Goal: Task Accomplishment & Management: Complete application form

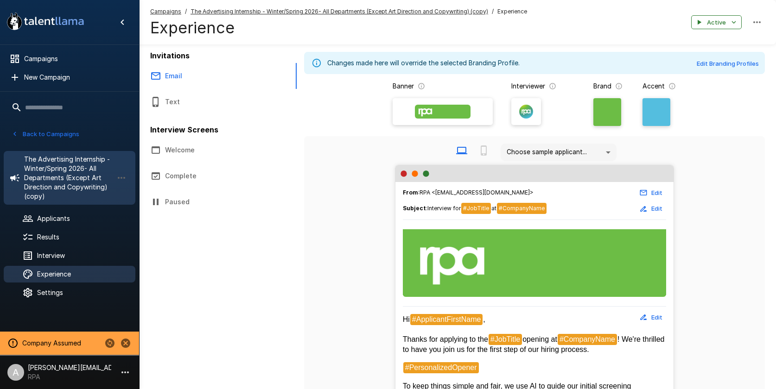
click at [49, 183] on span "The Advertising Internship - Winter/Spring 2026- All Departments (Except Art Di…" at bounding box center [68, 178] width 89 height 46
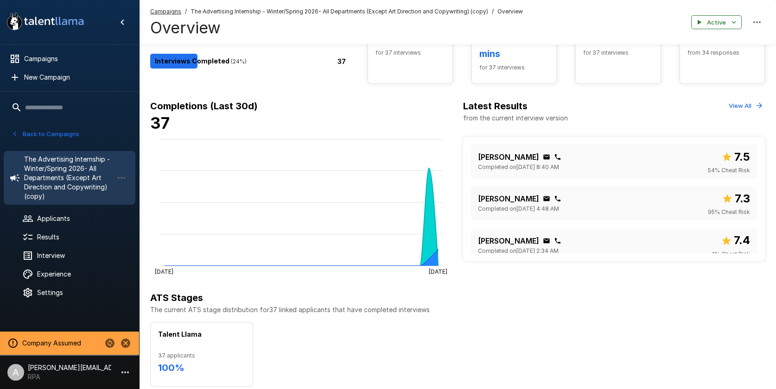
scroll to position [129, 0]
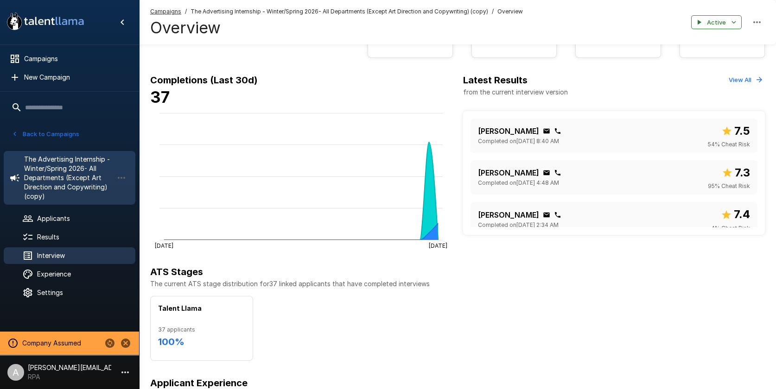
click at [62, 255] on span "Interview" at bounding box center [82, 255] width 91 height 9
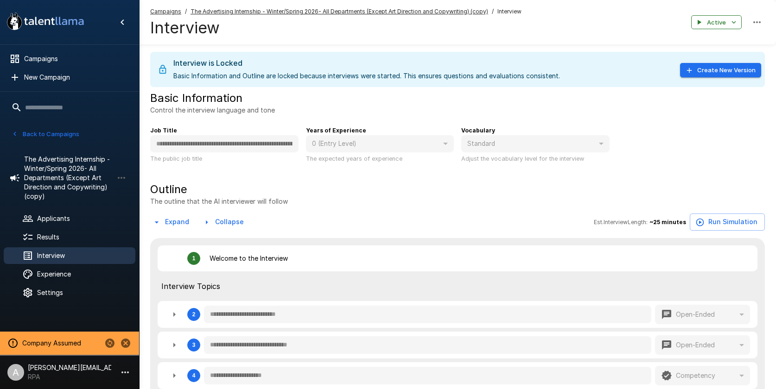
type textarea "*"
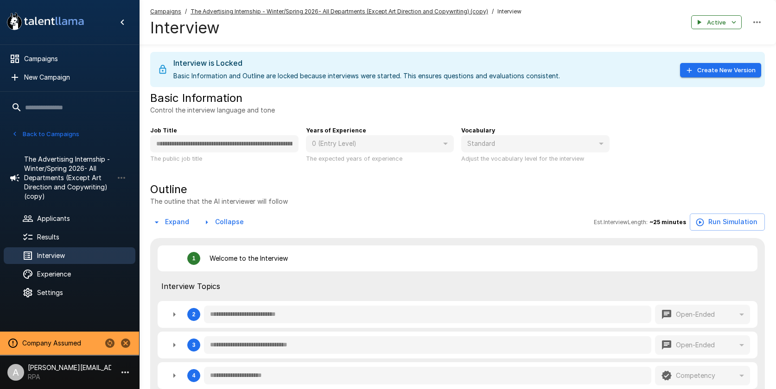
type textarea "*"
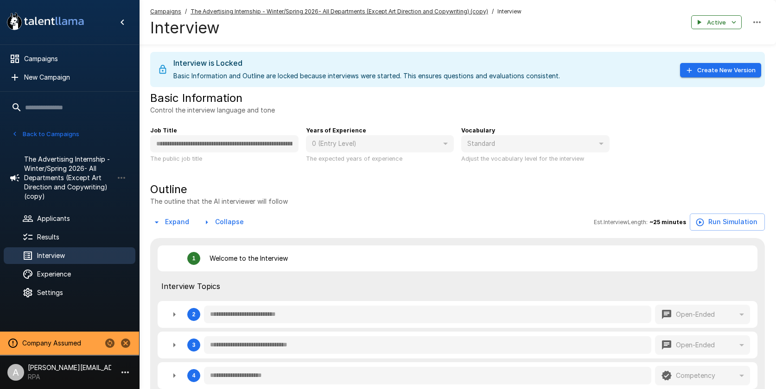
type textarea "*"
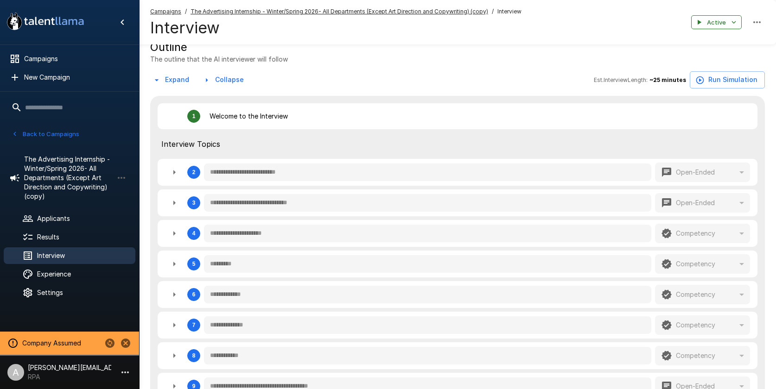
scroll to position [108, 0]
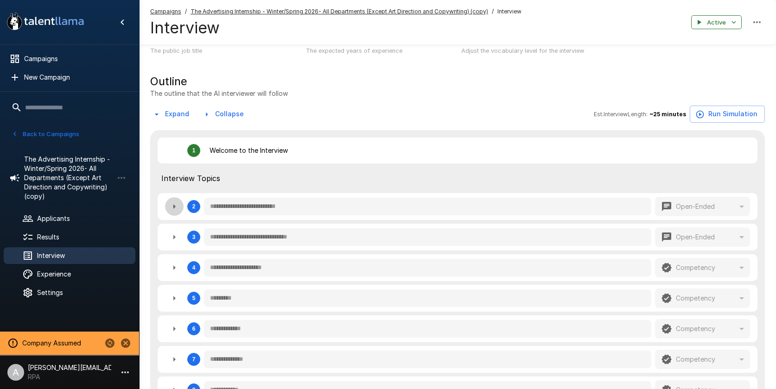
click at [175, 208] on icon "button" at bounding box center [174, 206] width 11 height 11
type textarea "*"
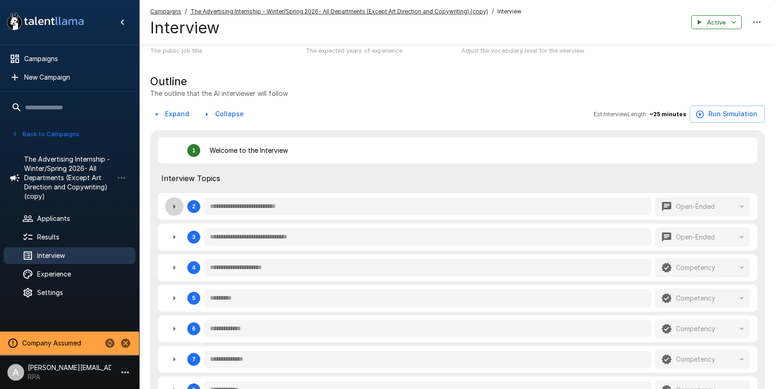
type textarea "*"
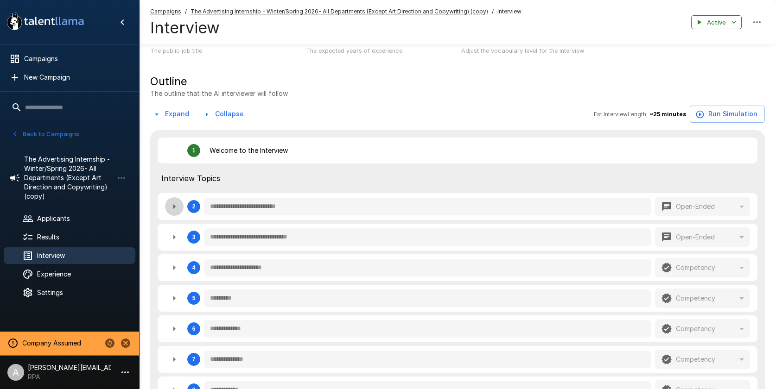
type textarea "*"
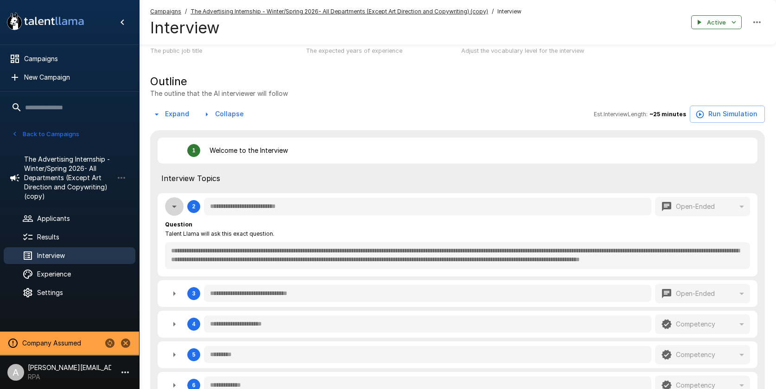
click at [175, 208] on icon "button" at bounding box center [174, 206] width 11 height 11
type textarea "*"
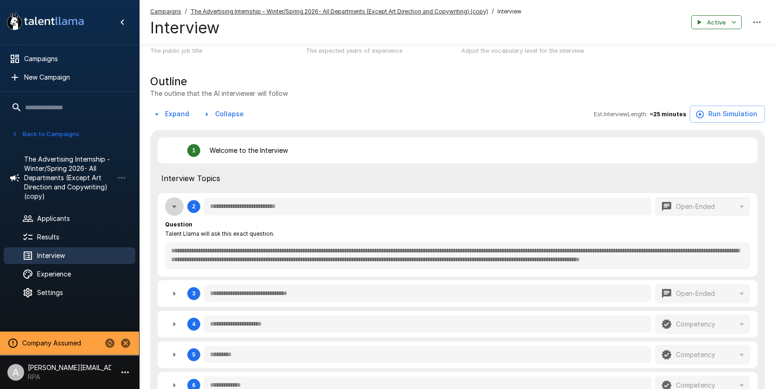
type textarea "*"
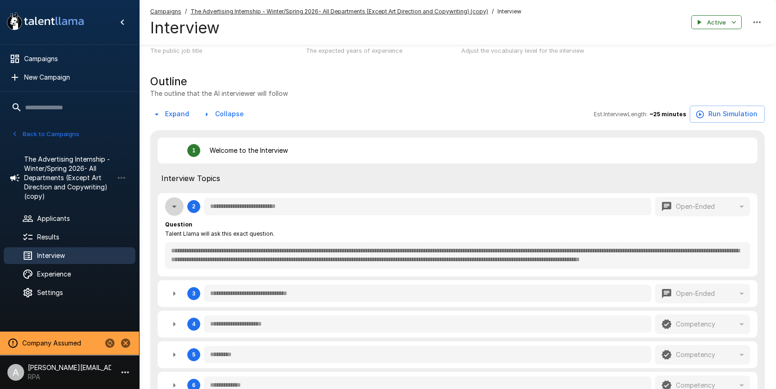
type textarea "*"
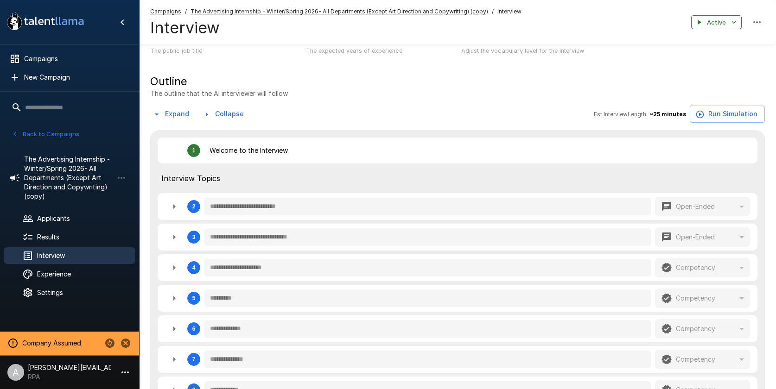
scroll to position [0, 0]
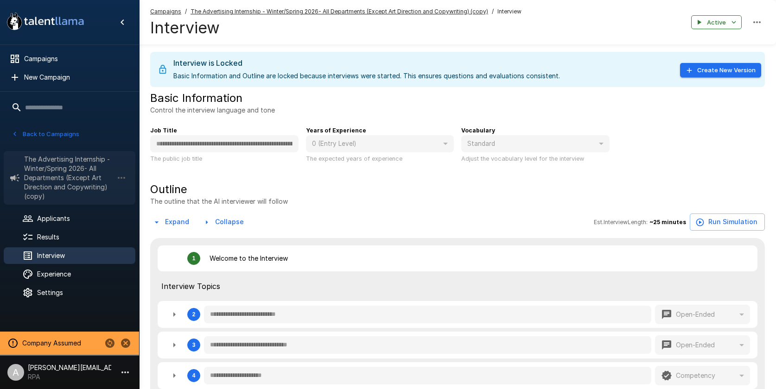
click at [58, 162] on span "The Advertising Internship - Winter/Spring 2026- All Departments (Except Art Di…" at bounding box center [68, 178] width 89 height 46
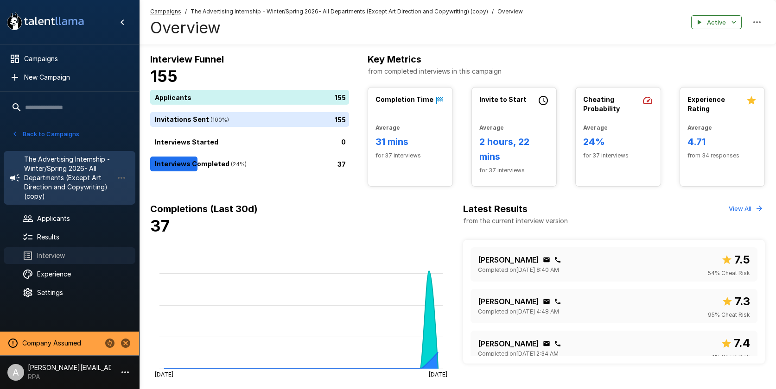
drag, startPoint x: 66, startPoint y: 257, endPoint x: 92, endPoint y: 255, distance: 25.6
click at [66, 257] on span "Interview" at bounding box center [82, 255] width 91 height 9
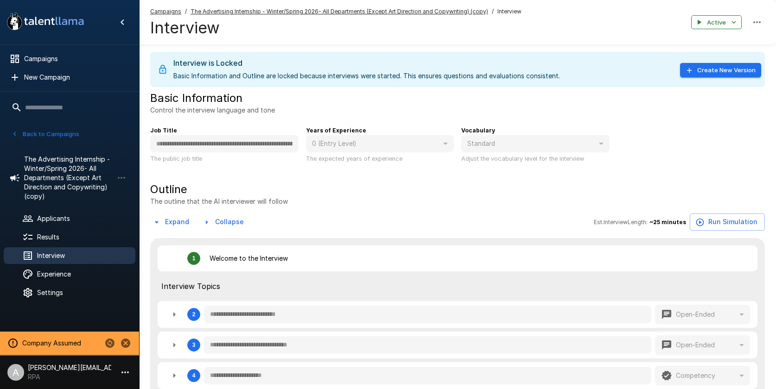
type textarea "*"
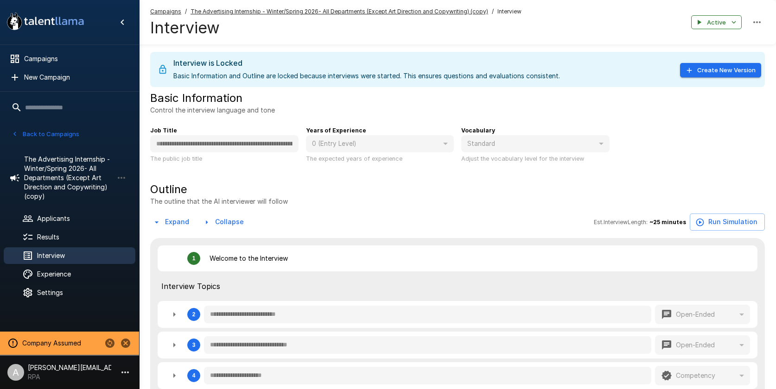
type textarea "*"
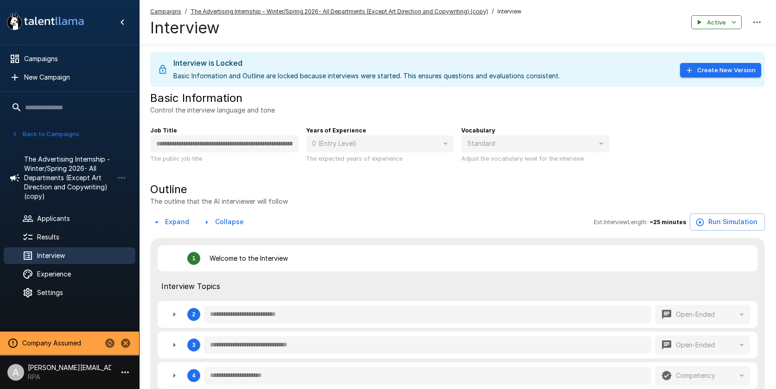
type textarea "*"
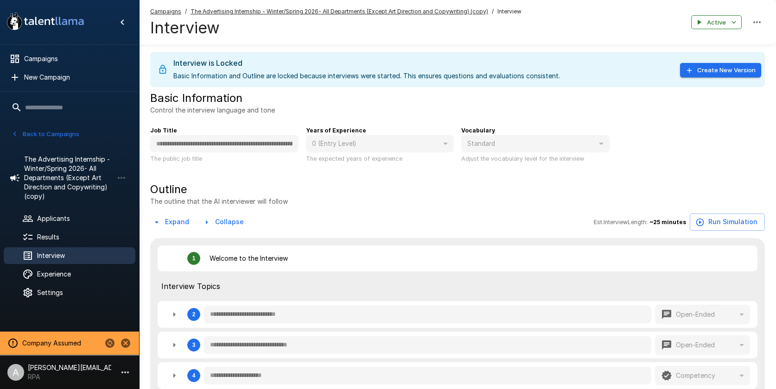
type textarea "*"
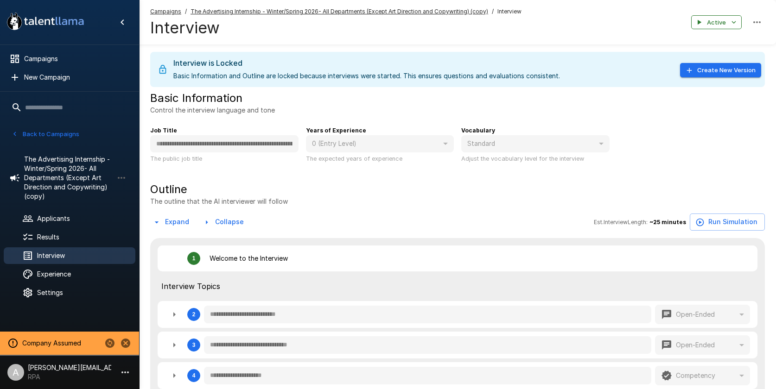
type textarea "*"
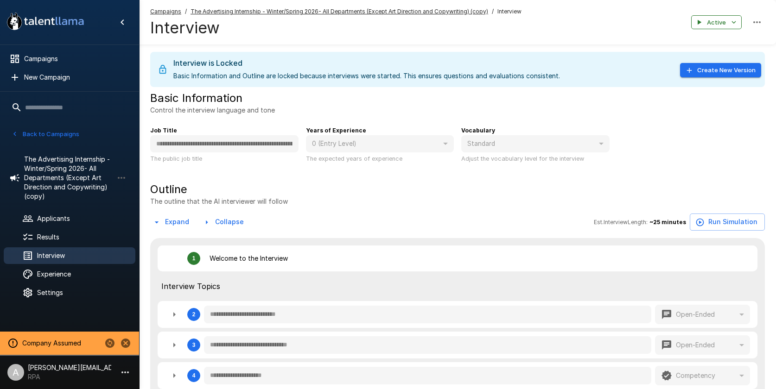
type textarea "*"
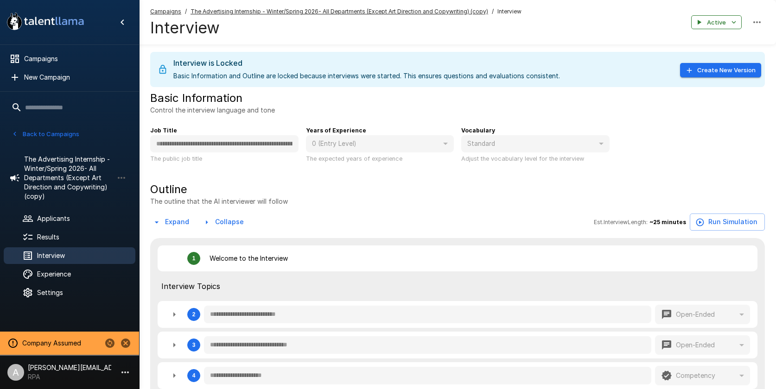
type textarea "*"
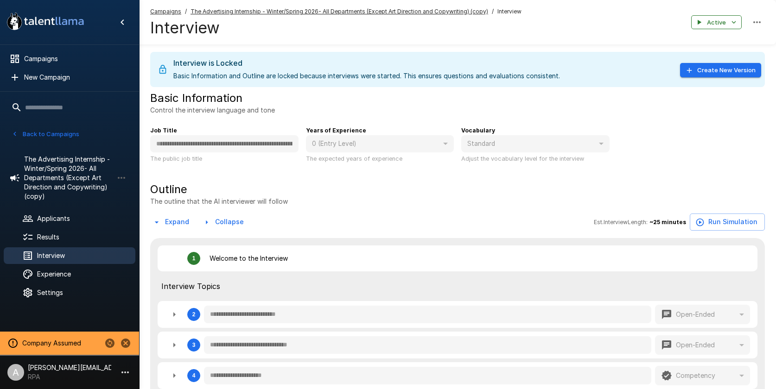
type textarea "*"
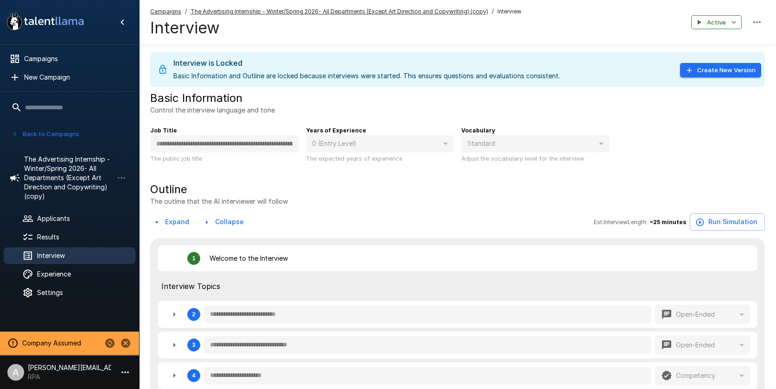
type textarea "*"
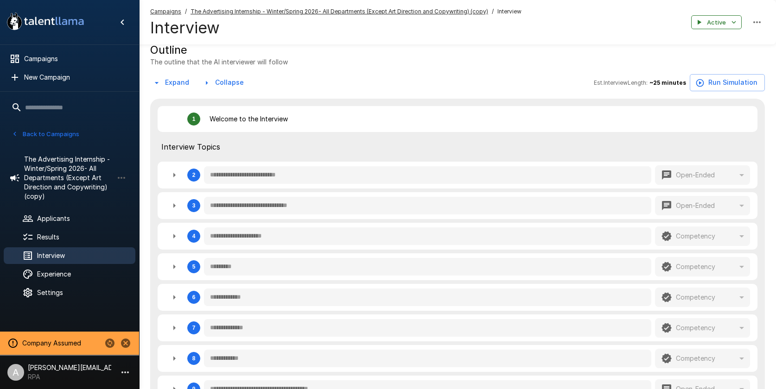
scroll to position [161, 0]
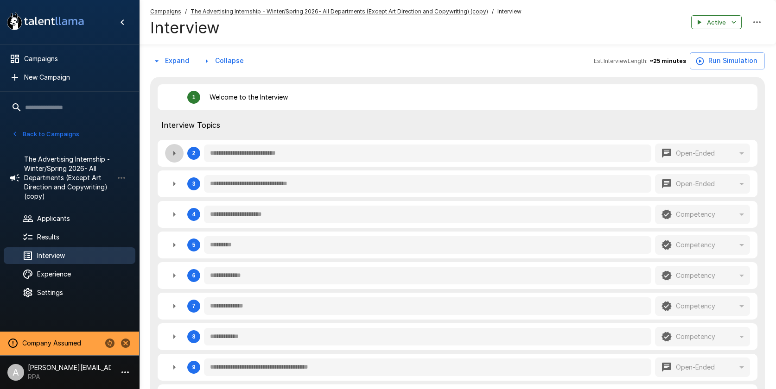
click at [171, 159] on icon "button" at bounding box center [174, 153] width 11 height 11
type textarea "*"
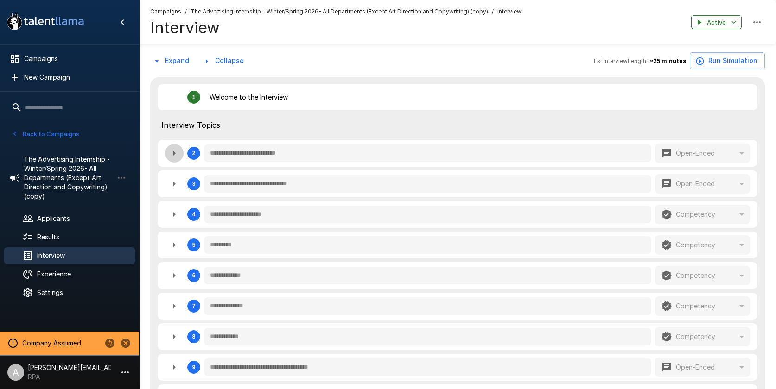
type textarea "*"
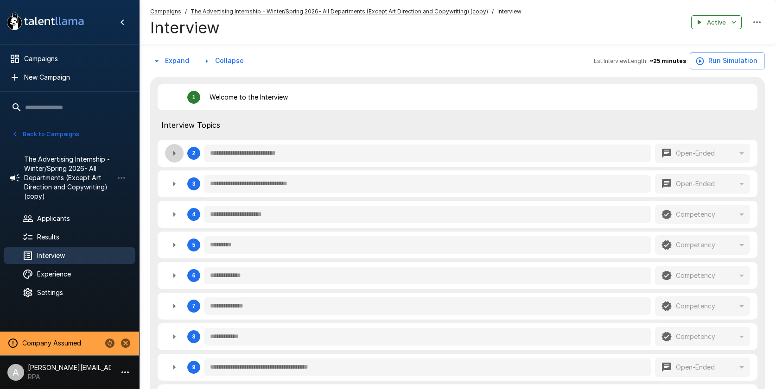
type textarea "*"
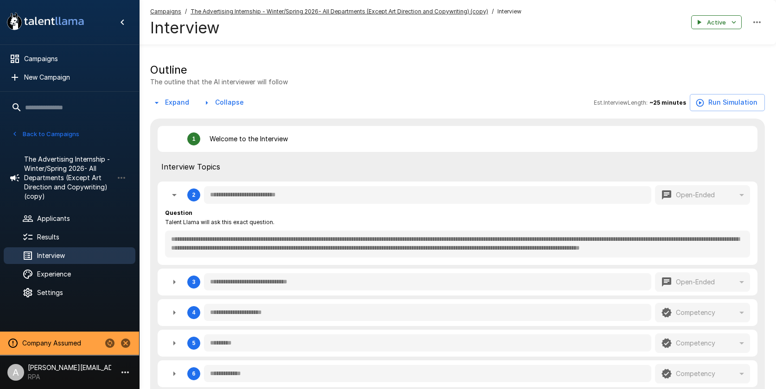
scroll to position [107, 0]
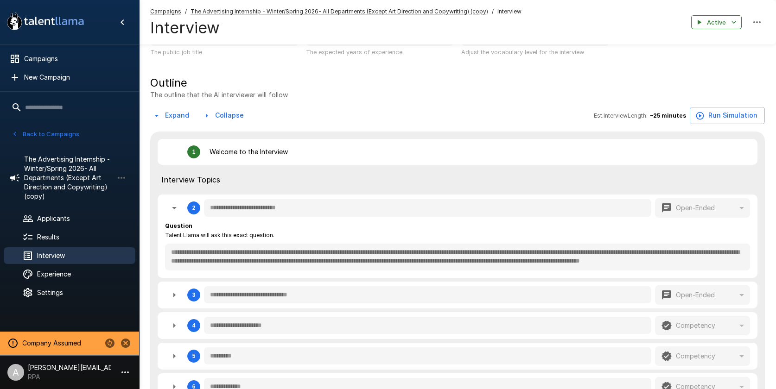
click at [60, 127] on button "Back to Campaigns" at bounding box center [45, 134] width 72 height 14
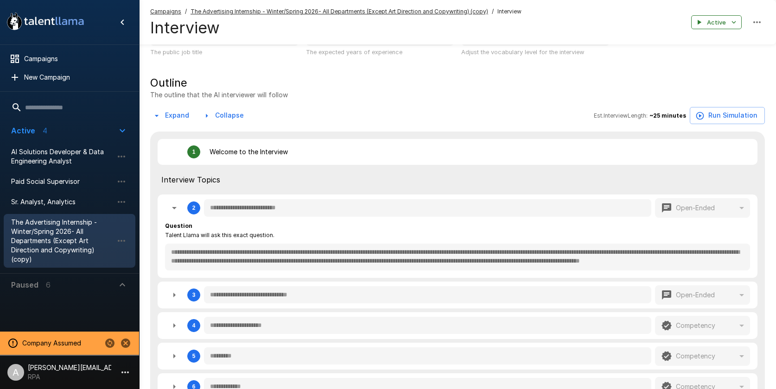
click at [37, 287] on p "Paused" at bounding box center [24, 285] width 27 height 11
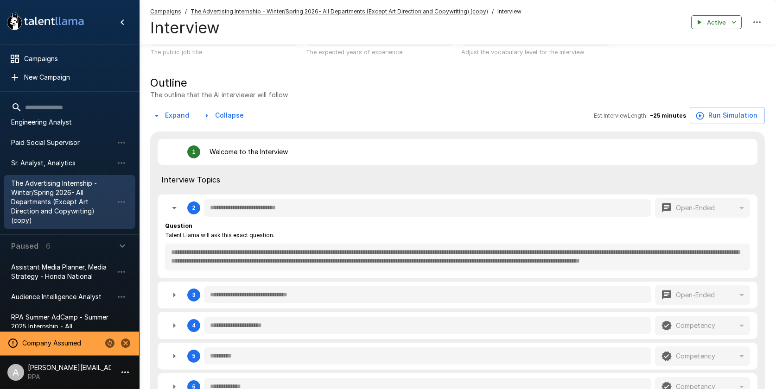
scroll to position [123, 0]
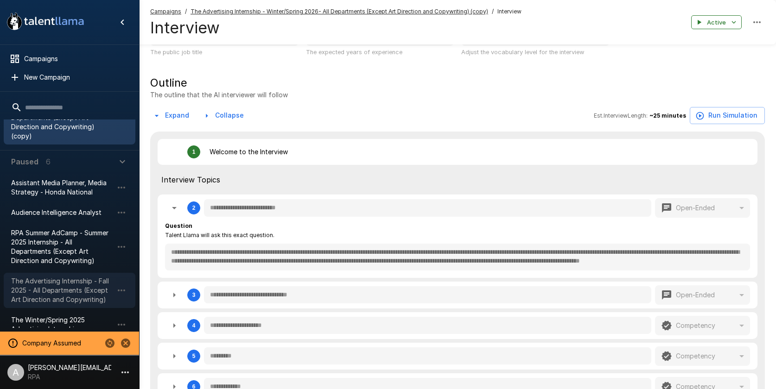
click at [57, 294] on span "The Advertising Internship - Fall 2025 - All Departments (Except Art Direction …" at bounding box center [62, 291] width 102 height 28
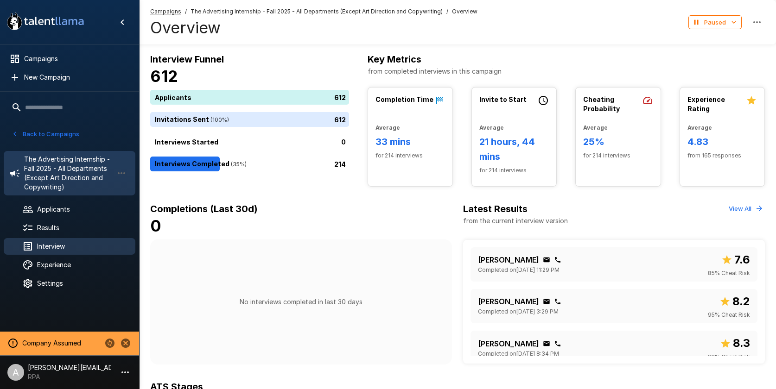
click at [73, 247] on span "Interview" at bounding box center [82, 246] width 91 height 9
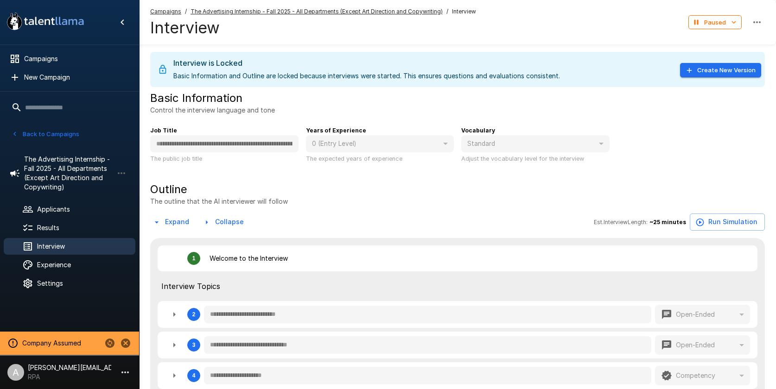
type textarea "*"
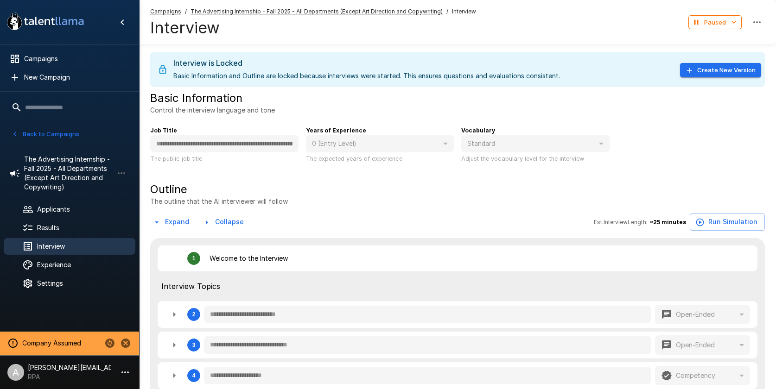
type textarea "*"
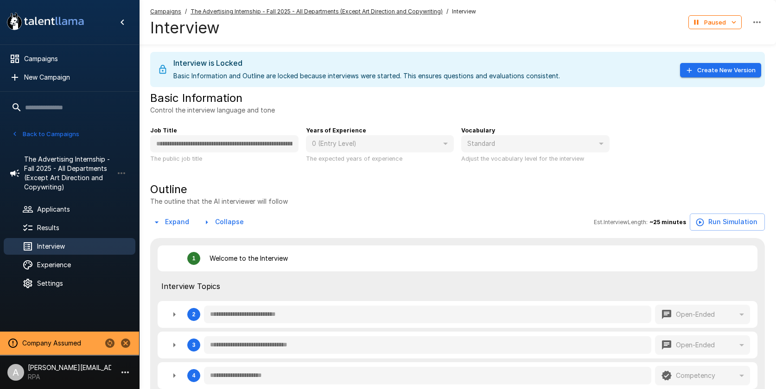
type textarea "*"
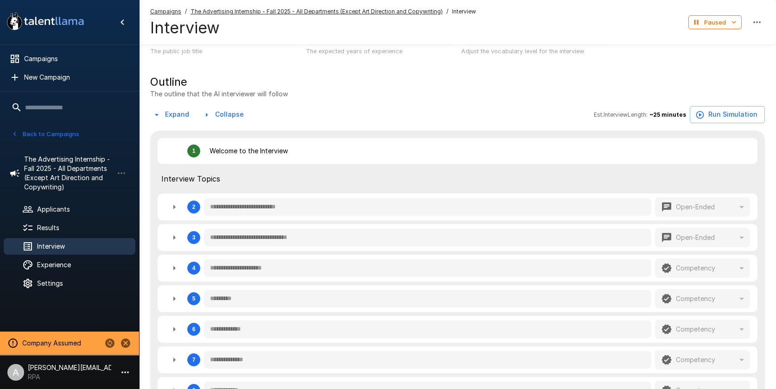
scroll to position [136, 0]
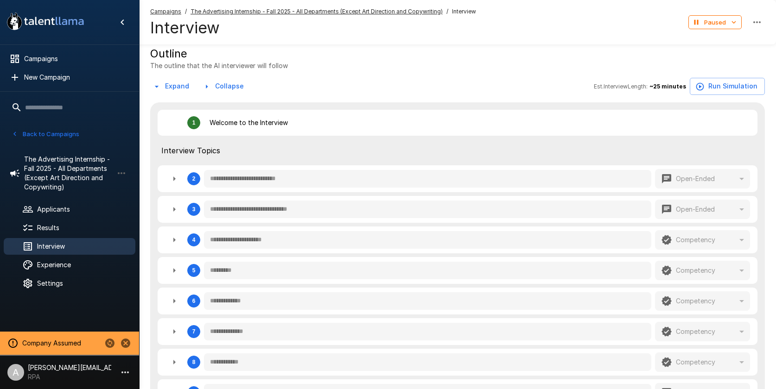
click at [174, 170] on div "**********" at bounding box center [457, 178] width 585 height 19
type textarea "*"
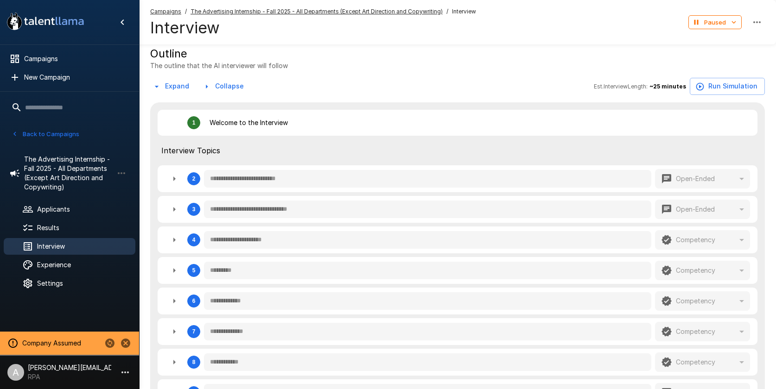
type textarea "*"
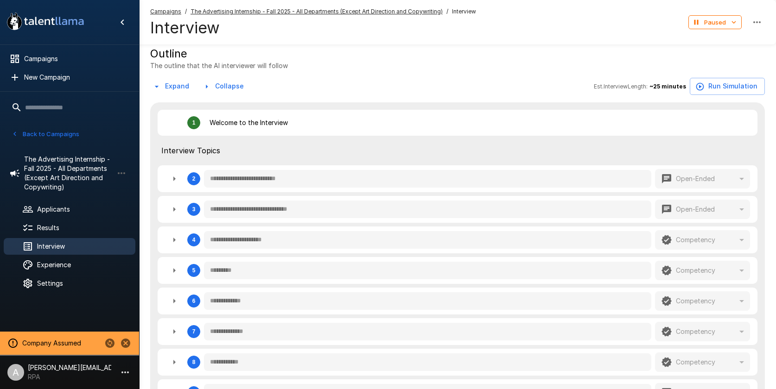
type textarea "*"
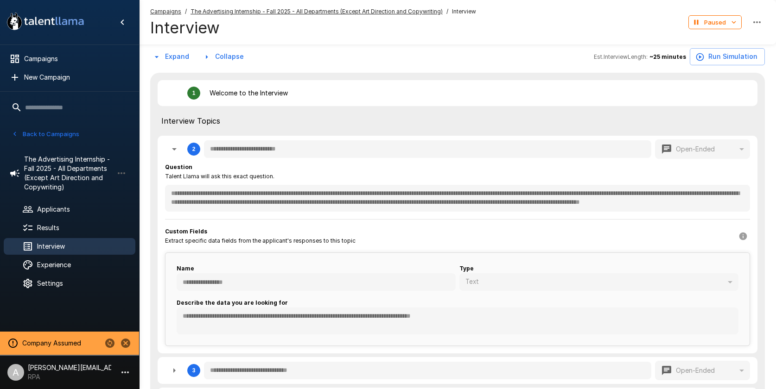
scroll to position [172, 0]
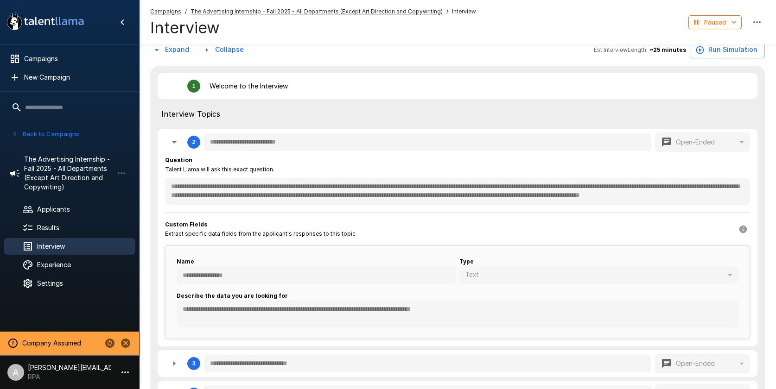
click at [178, 147] on icon "button" at bounding box center [174, 142] width 11 height 11
type textarea "*"
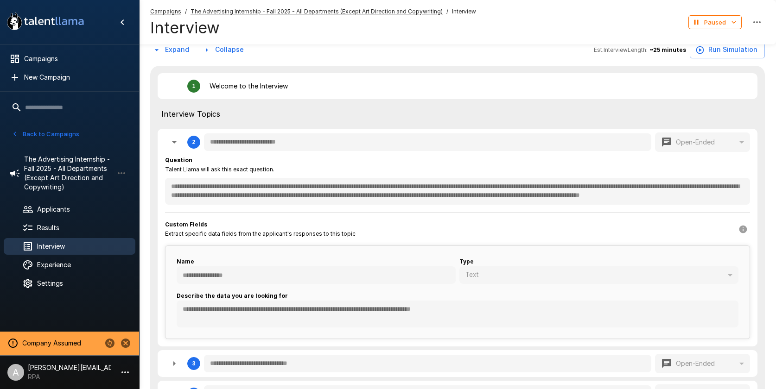
type textarea "*"
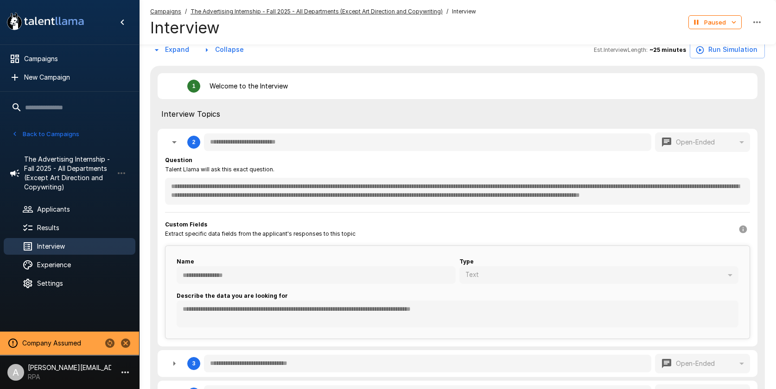
type textarea "*"
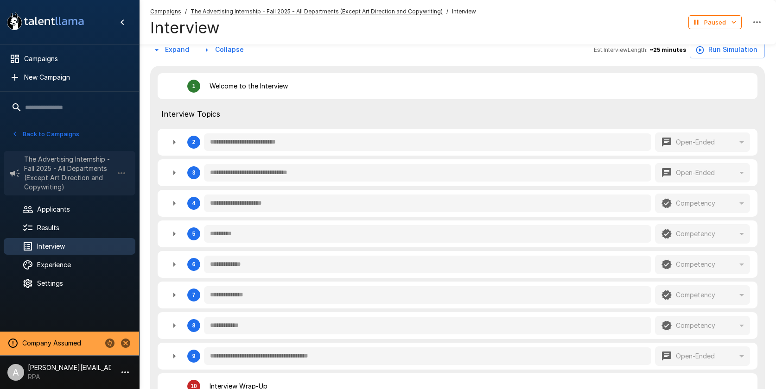
click at [59, 163] on span "The Advertising Internship - Fall 2025 - All Departments (Except Art Direction …" at bounding box center [68, 173] width 89 height 37
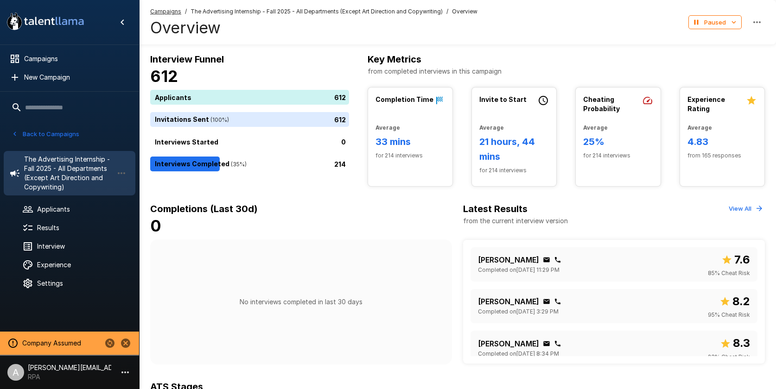
click at [61, 131] on button "Back to Campaigns" at bounding box center [45, 134] width 72 height 14
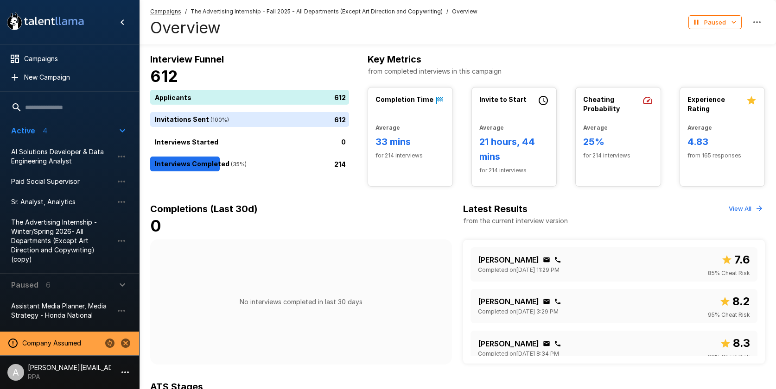
click at [67, 254] on span "The Advertising Internship - Winter/Spring 2026- All Departments (Except Art Di…" at bounding box center [62, 241] width 102 height 46
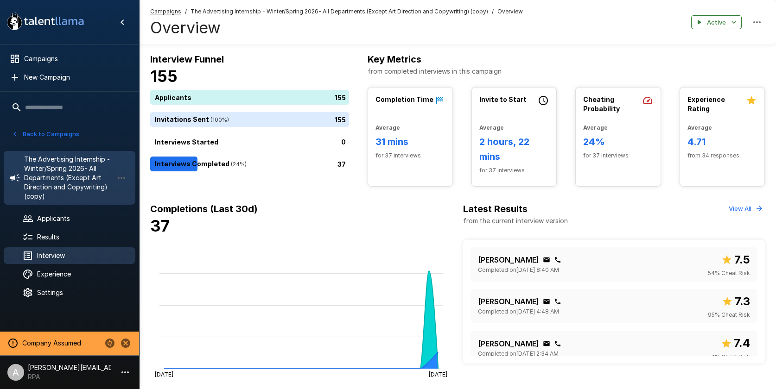
click at [61, 253] on span "Interview" at bounding box center [82, 255] width 91 height 9
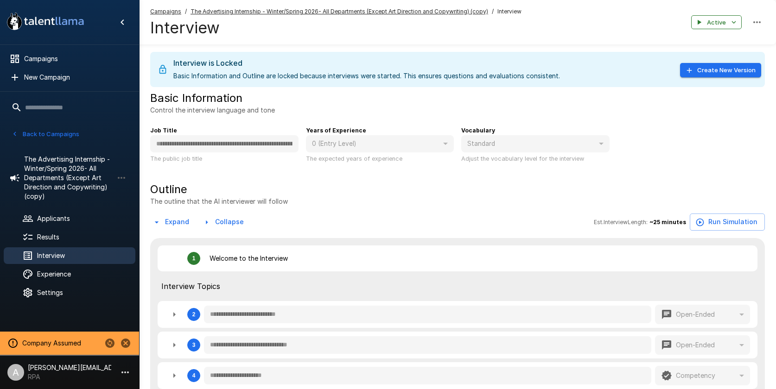
type textarea "*"
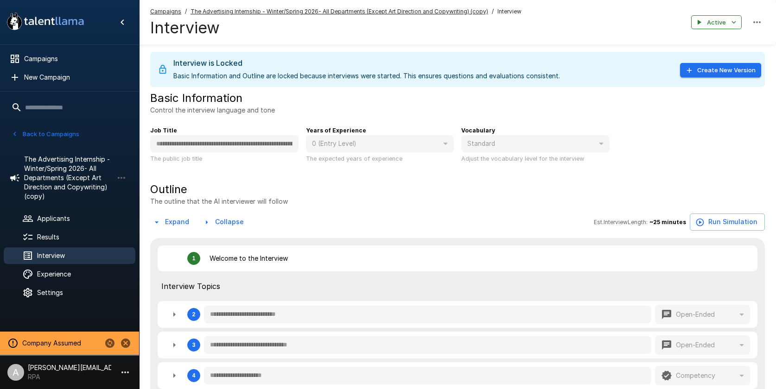
type textarea "*"
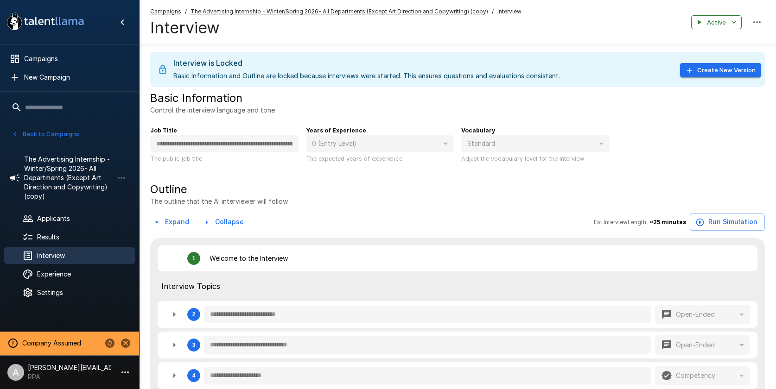
type textarea "*"
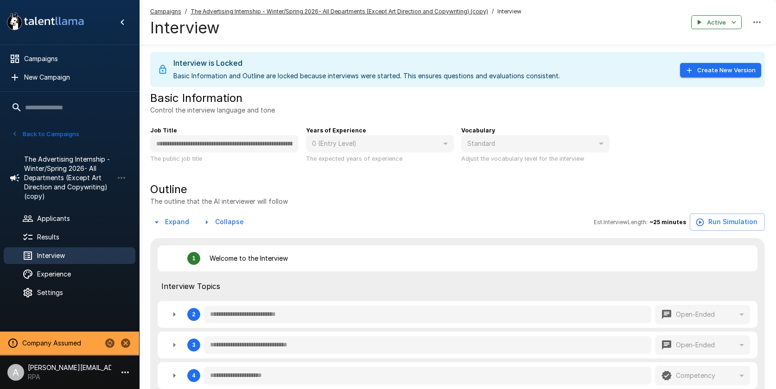
type textarea "*"
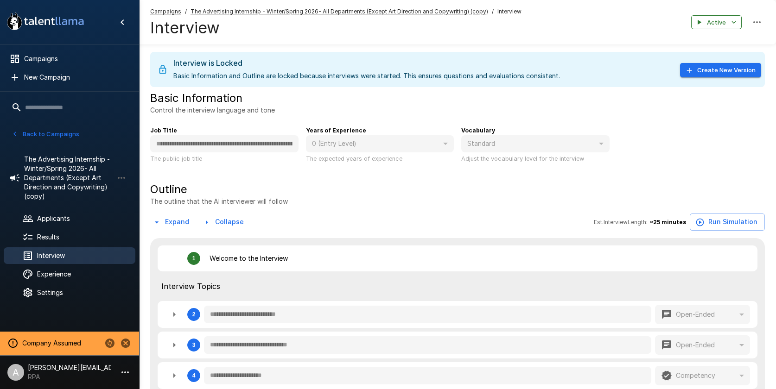
type textarea "*"
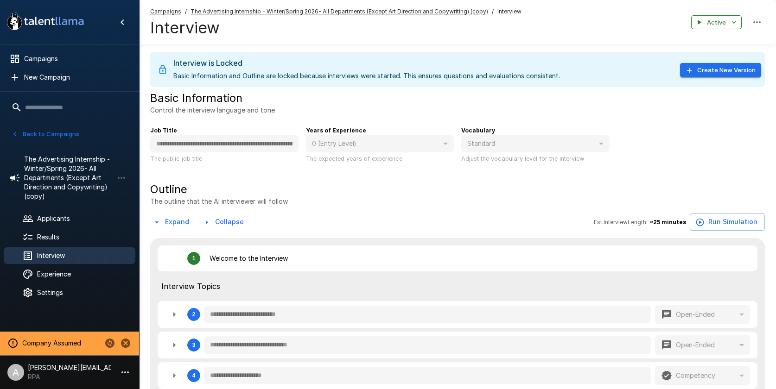
type textarea "*"
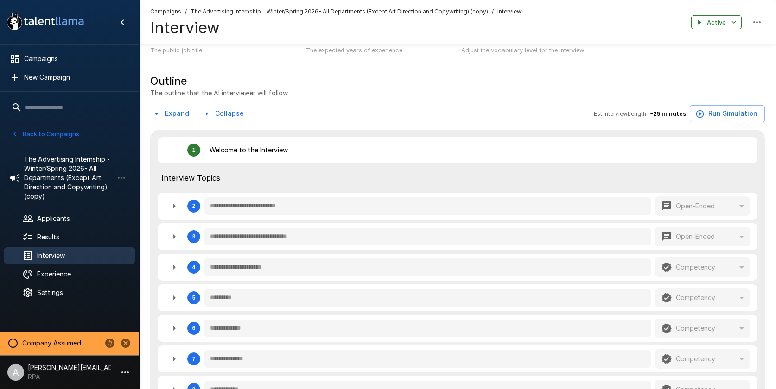
scroll to position [120, 0]
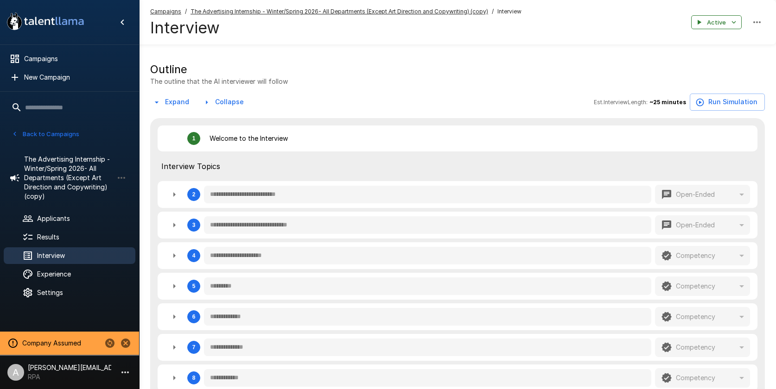
click at [174, 197] on icon "button" at bounding box center [174, 194] width 11 height 11
type textarea "*"
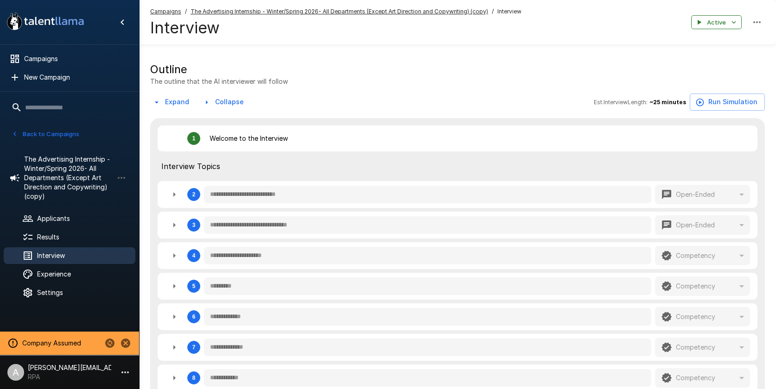
type textarea "*"
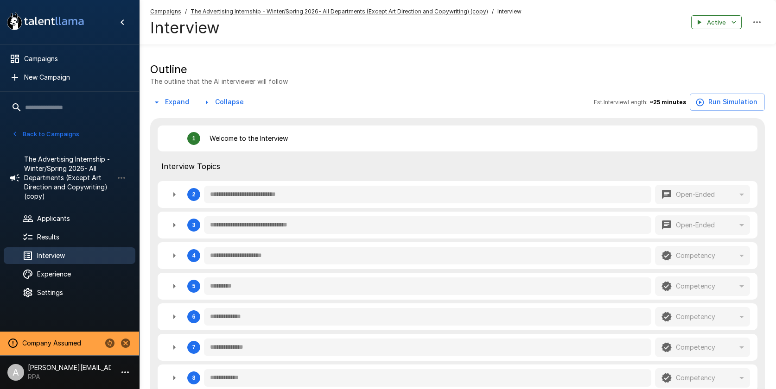
type textarea "*"
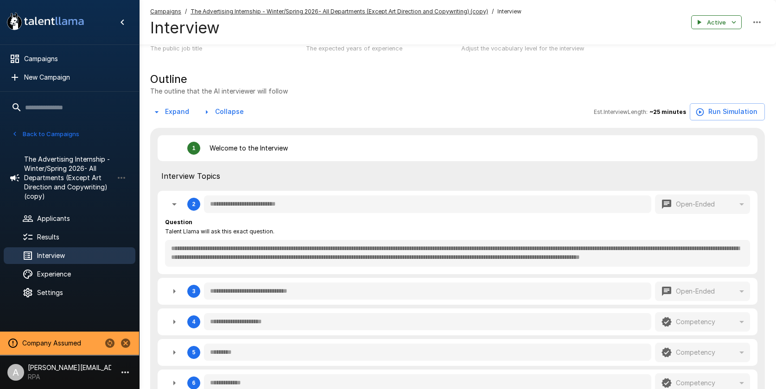
scroll to position [108, 0]
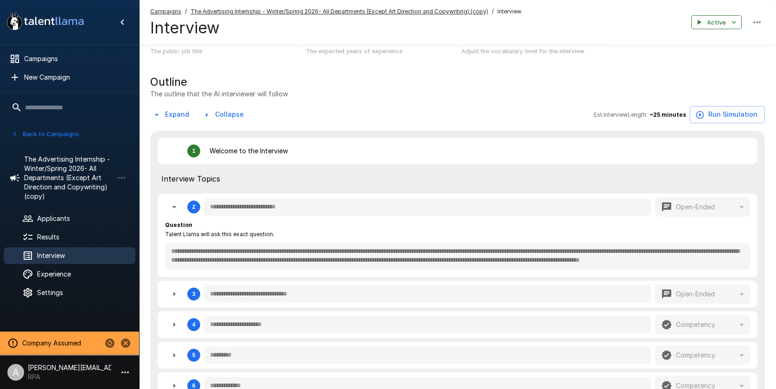
click at [70, 134] on button "Back to Campaigns" at bounding box center [45, 134] width 72 height 14
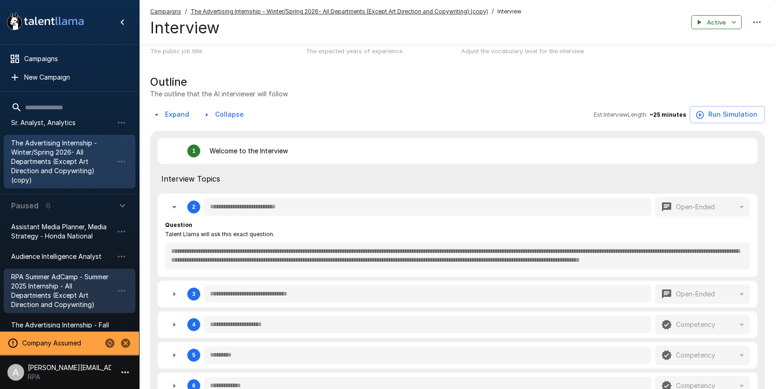
scroll to position [159, 0]
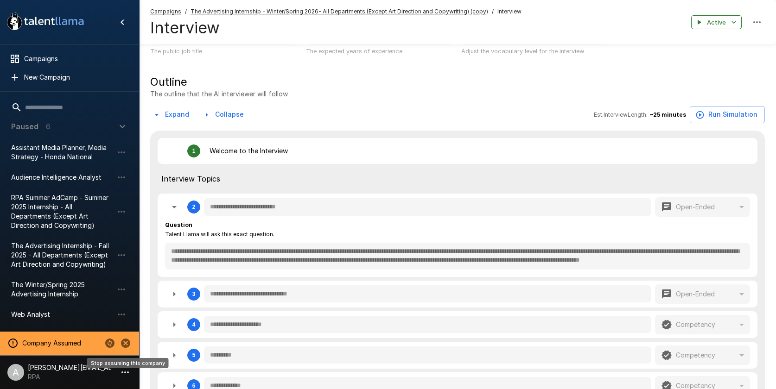
click at [126, 344] on icon "Stop assuming this company" at bounding box center [125, 343] width 11 height 11
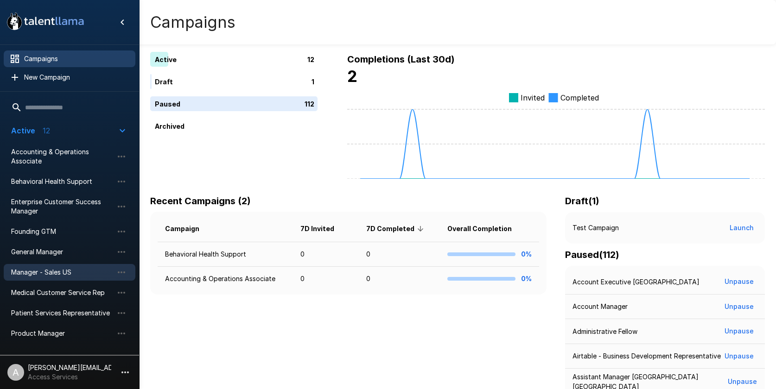
scroll to position [127, 0]
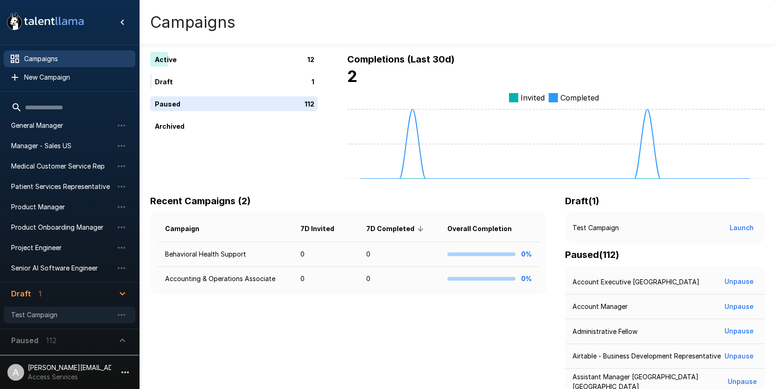
click at [55, 315] on span "Test Campaign" at bounding box center [62, 315] width 102 height 9
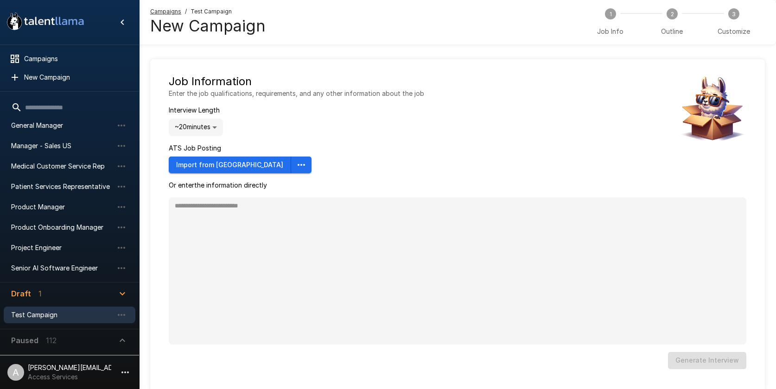
click at [60, 335] on span "Paused 112" at bounding box center [64, 340] width 106 height 11
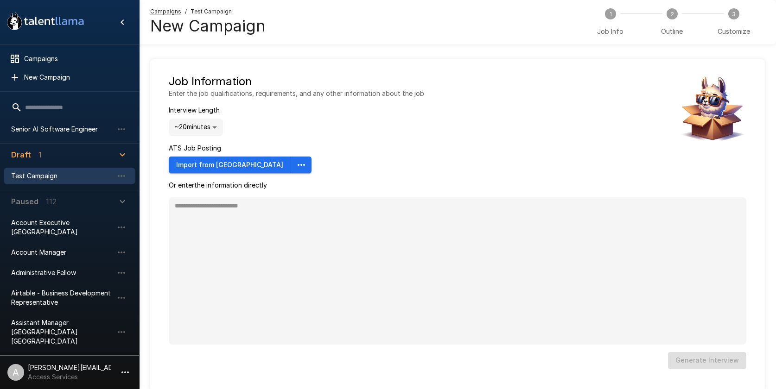
scroll to position [334, 0]
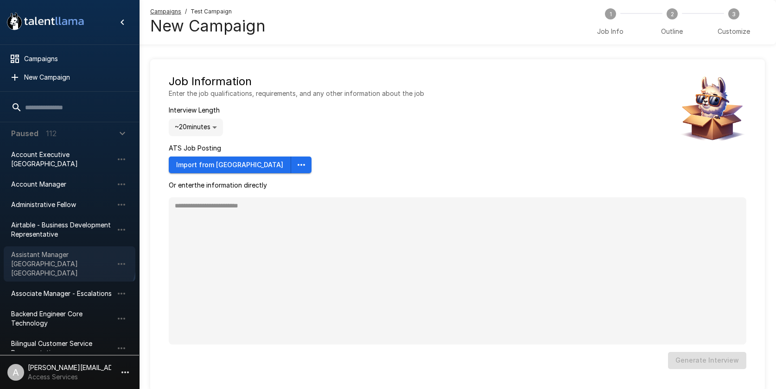
click at [61, 257] on span "Assistant Manager Hartsville SC" at bounding box center [62, 264] width 102 height 28
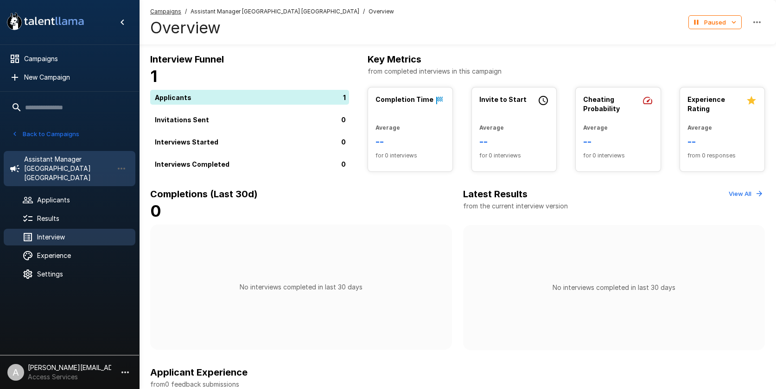
click at [74, 233] on span "Interview" at bounding box center [82, 237] width 91 height 9
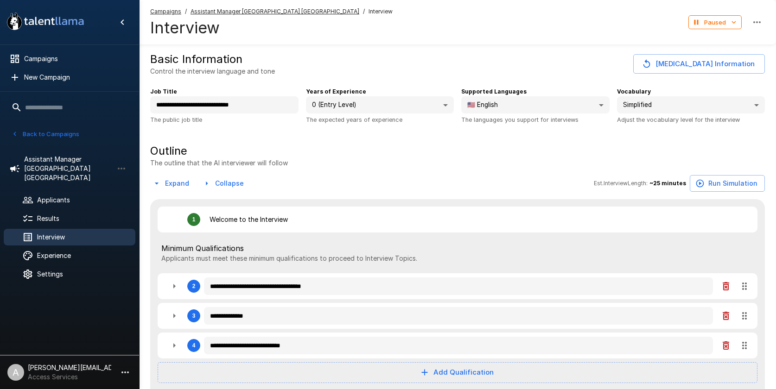
type textarea "*"
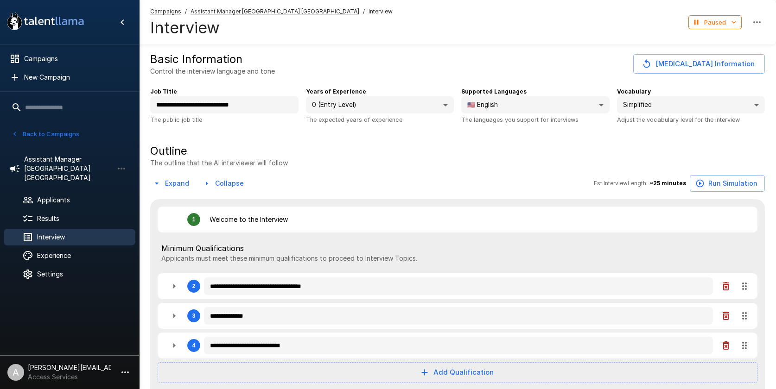
type textarea "*"
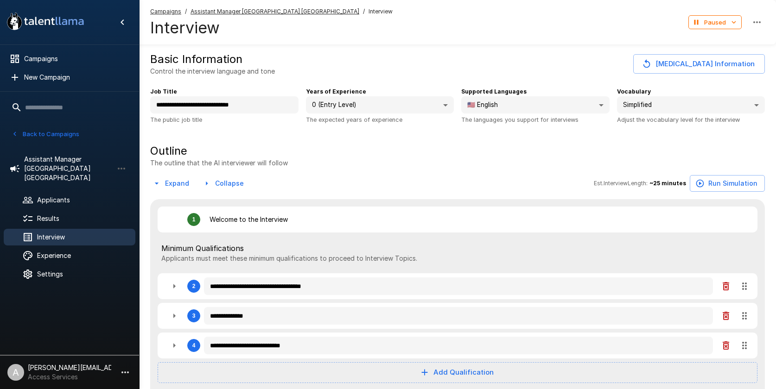
type textarea "*"
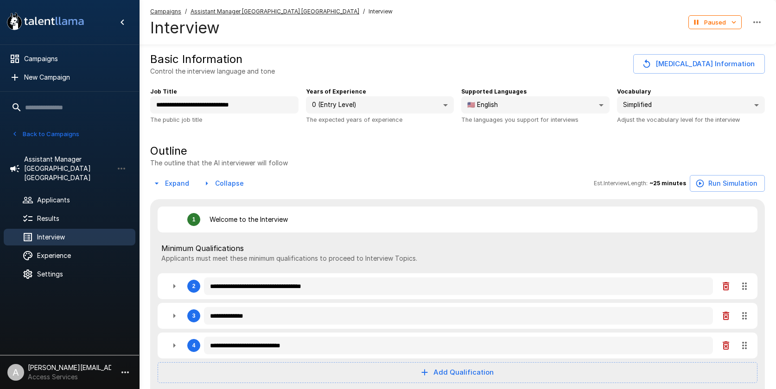
type textarea "*"
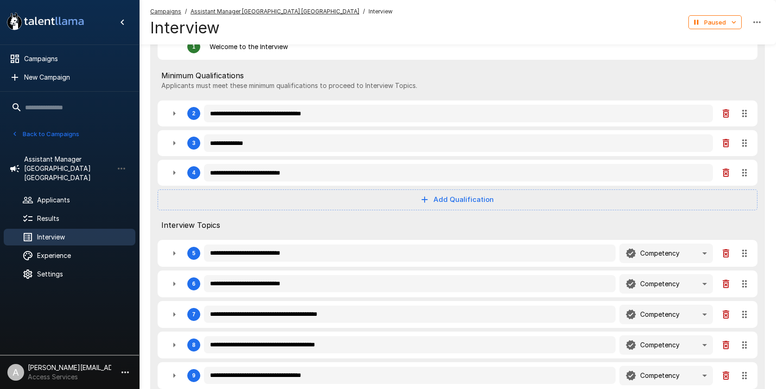
scroll to position [291, 0]
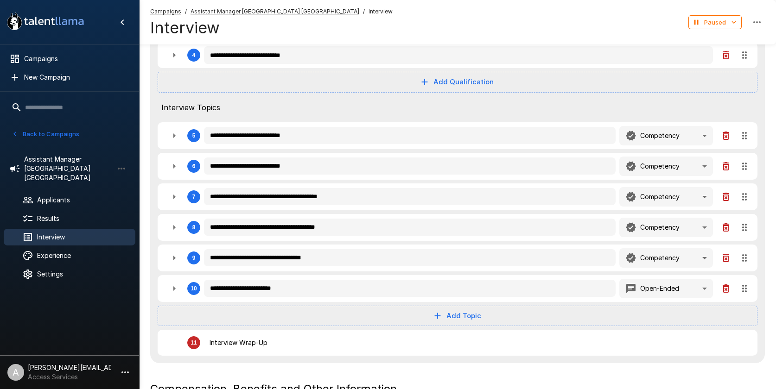
click at [172, 139] on icon "button" at bounding box center [174, 135] width 11 height 11
type textarea "*"
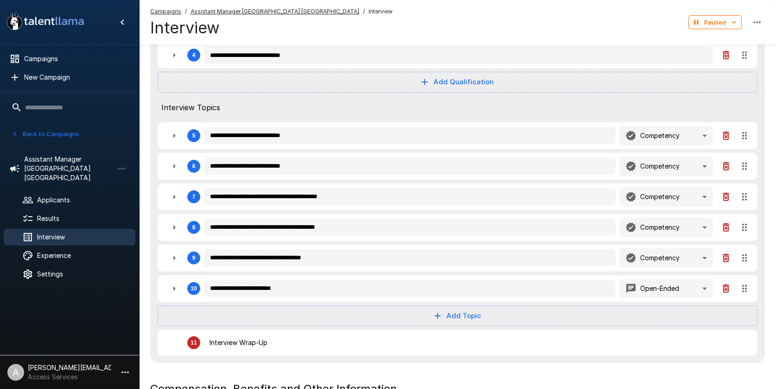
type textarea "*"
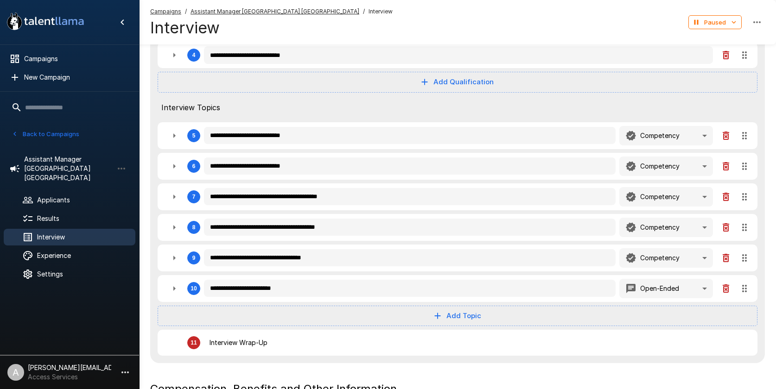
type textarea "*"
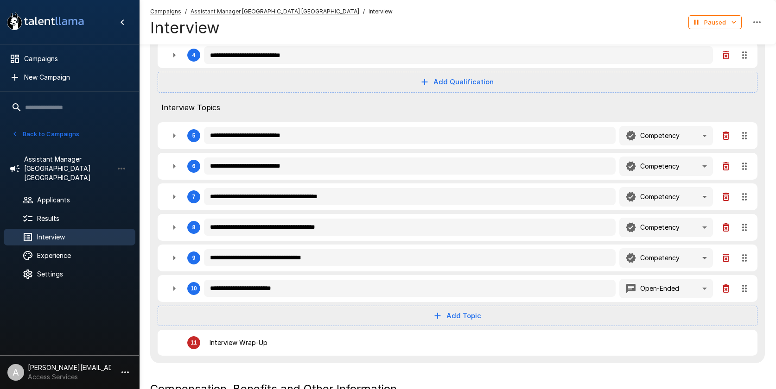
type textarea "*"
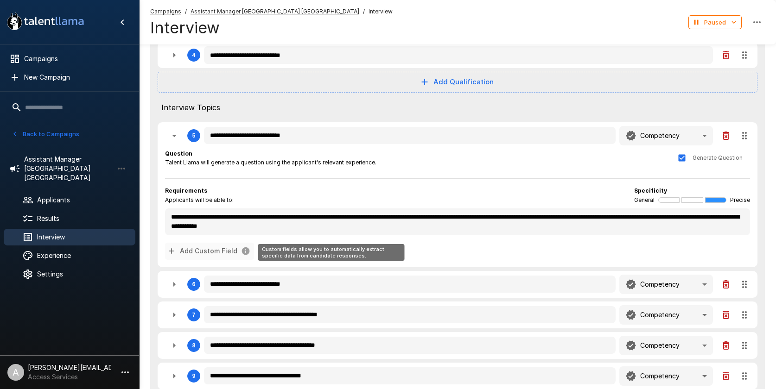
click at [185, 251] on button "Add Custom Field" at bounding box center [209, 251] width 89 height 17
type textarea "*"
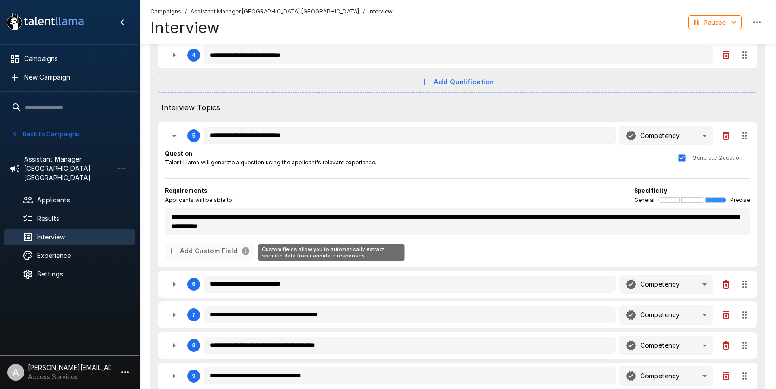
type textarea "*"
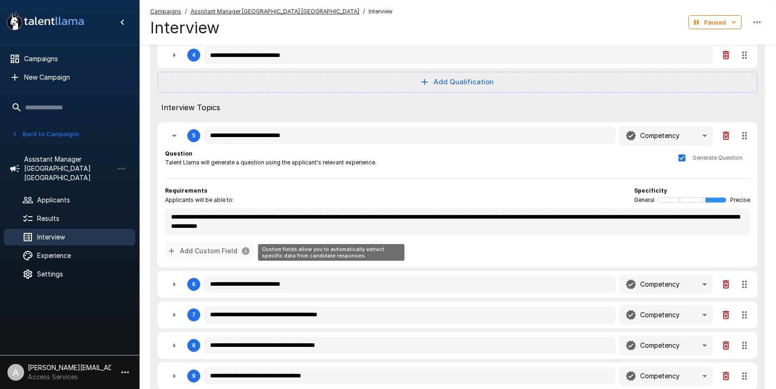
type textarea "*"
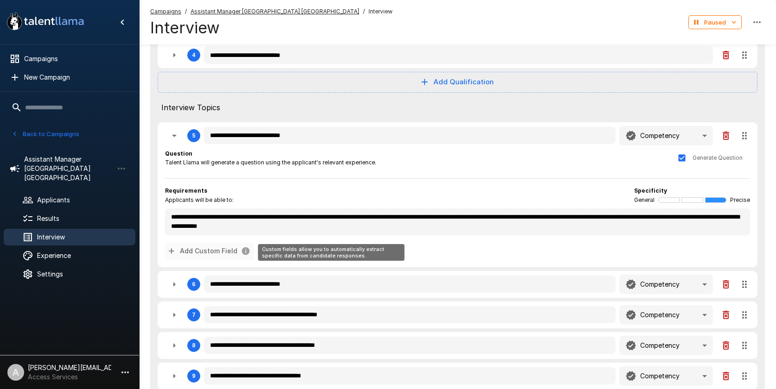
type textarea "*"
